Goal: Navigation & Orientation: Find specific page/section

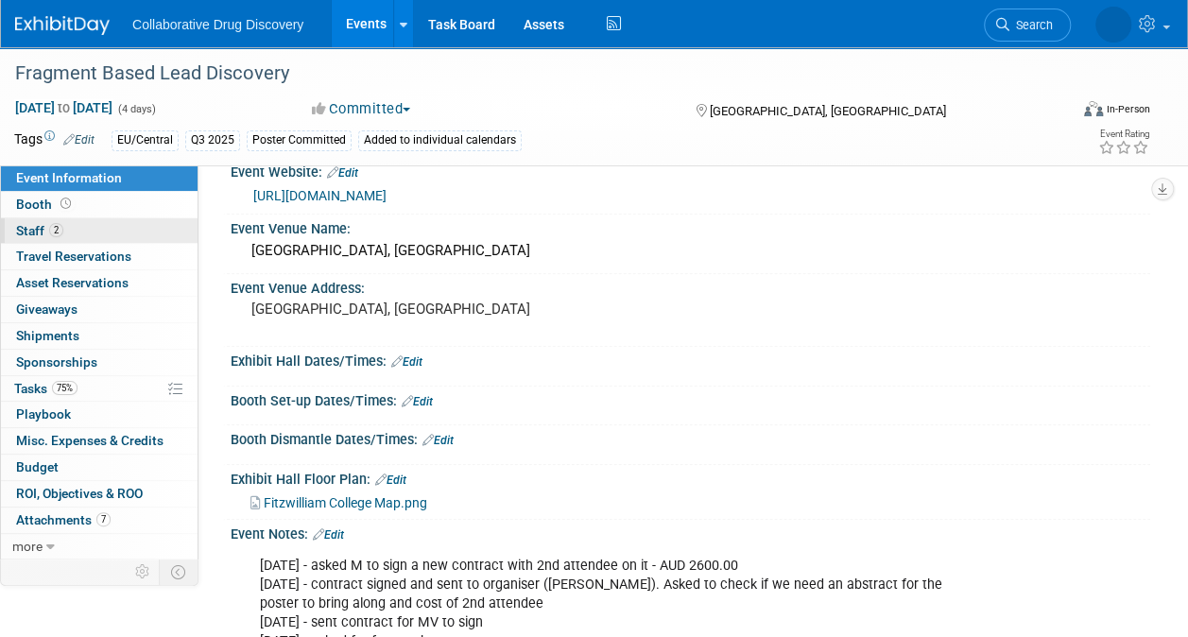
click at [33, 239] on link "2 Staff 2" at bounding box center [99, 231] width 197 height 26
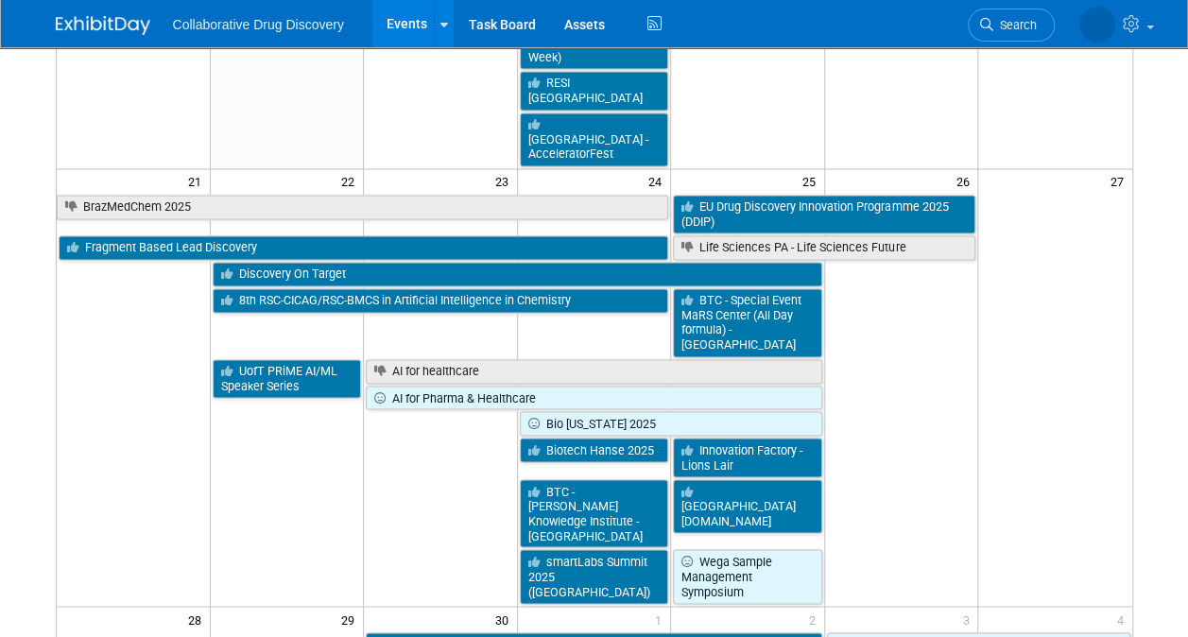
scroll to position [1380, 0]
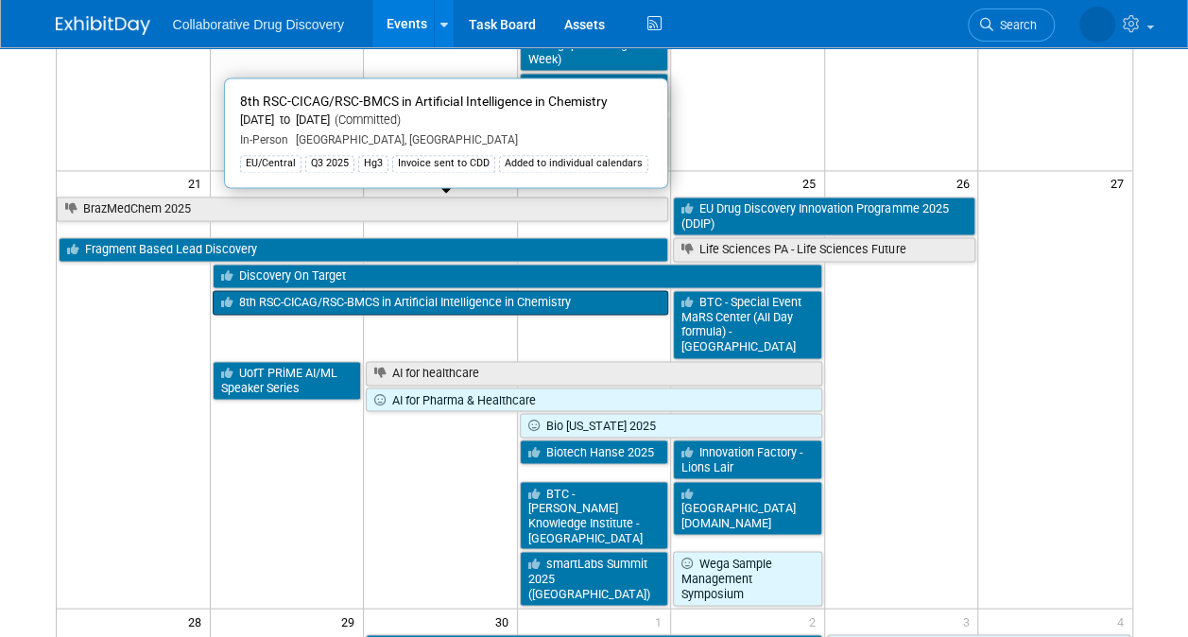
click at [451, 290] on link "8th RSC-CICAG/RSC-BMCS in Artificial Intelligence in Chemistry" at bounding box center [441, 302] width 457 height 25
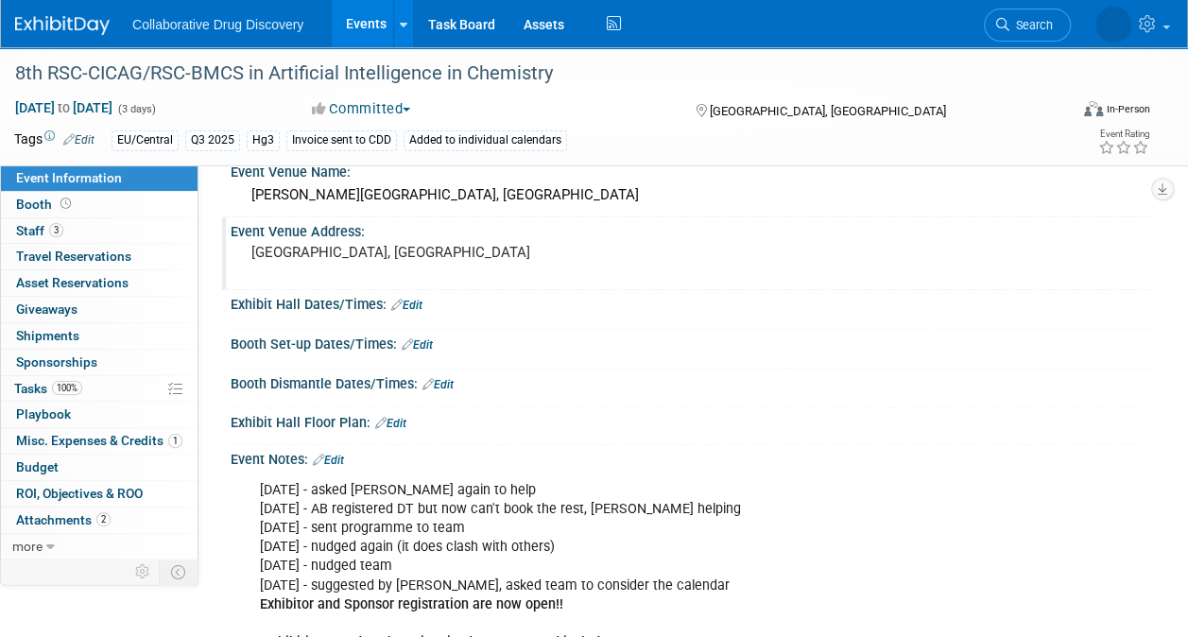
scroll to position [137, 0]
click at [42, 233] on span "Staff 3" at bounding box center [39, 230] width 47 height 15
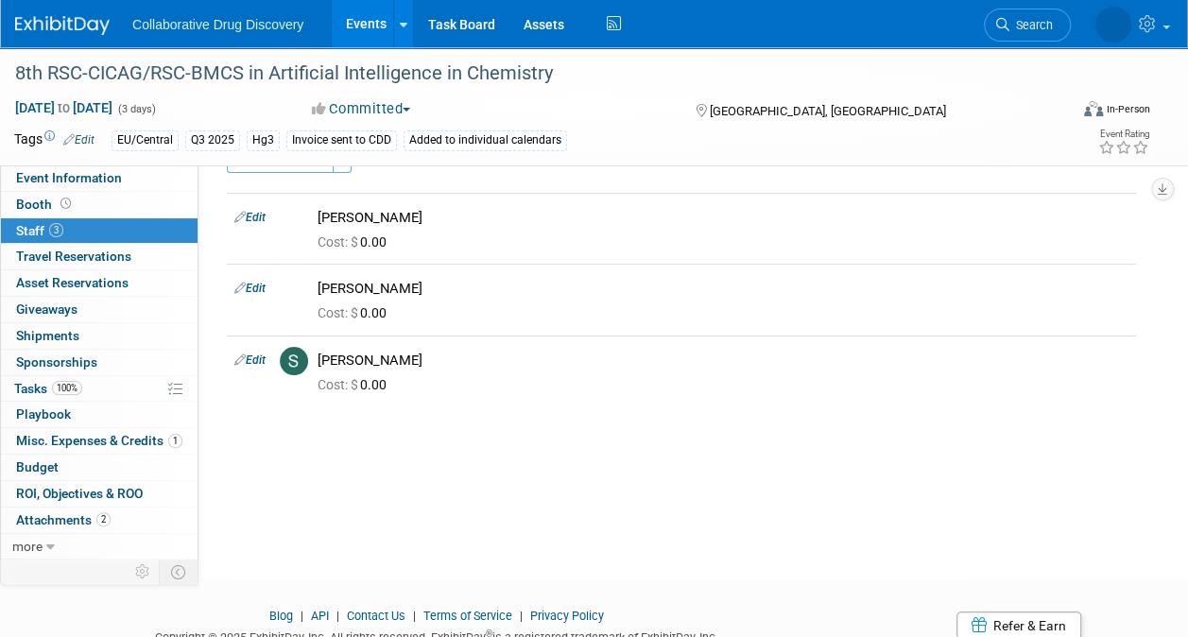
scroll to position [51, 0]
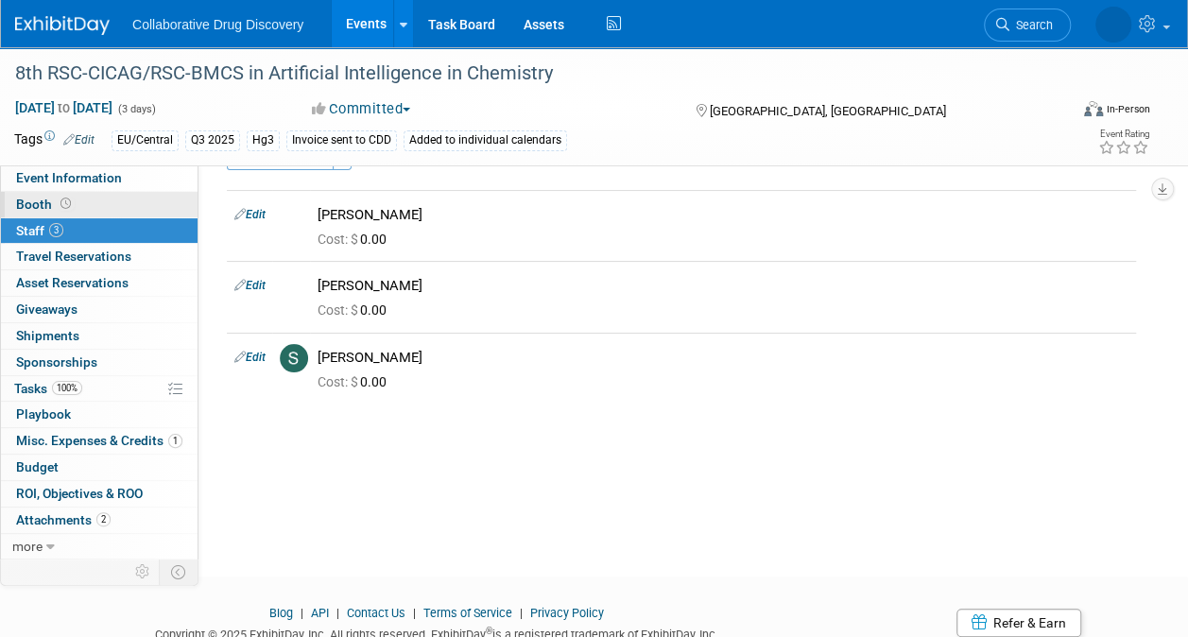
click at [43, 199] on span "Booth" at bounding box center [45, 204] width 59 height 15
